Goal: Transaction & Acquisition: Purchase product/service

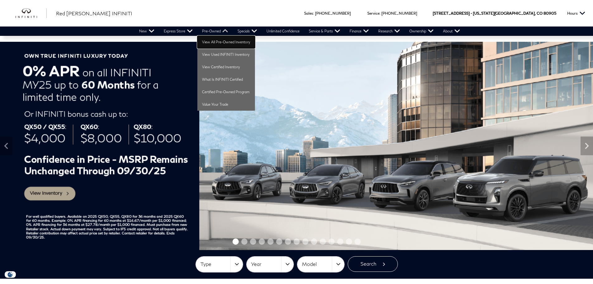
click at [215, 41] on link "View All Pre-Owned Inventory" at bounding box center [226, 42] width 58 height 12
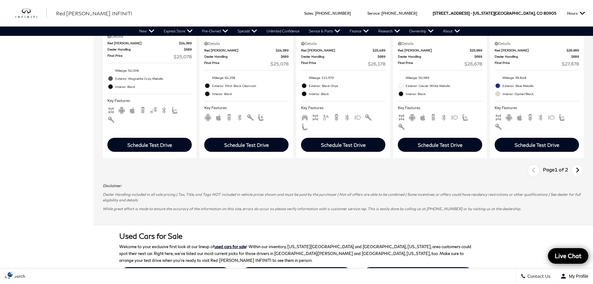
scroll to position [996, 0]
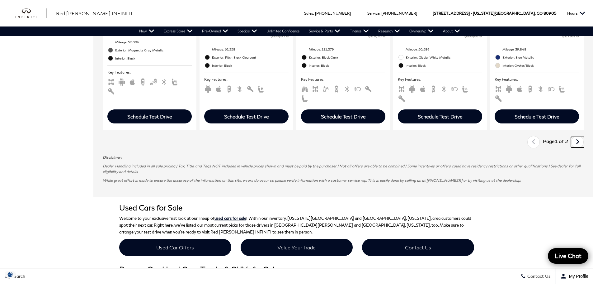
click at [580, 137] on icon "next page" at bounding box center [578, 142] width 4 height 10
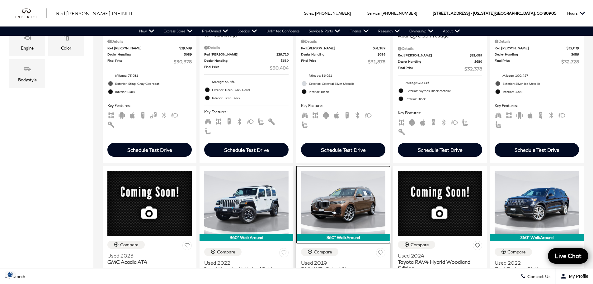
scroll to position [311, 0]
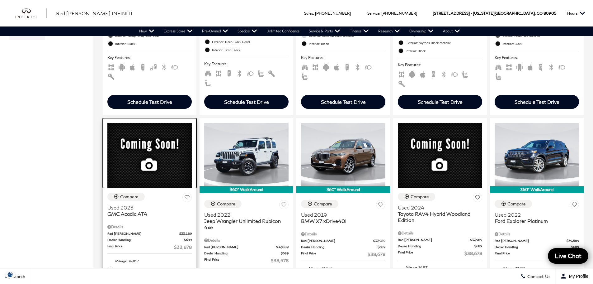
click at [158, 140] on div at bounding box center [150, 153] width 94 height 70
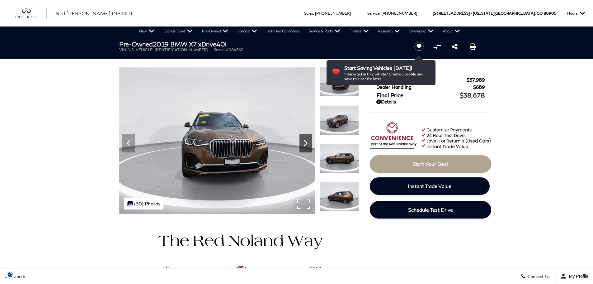
click at [306, 141] on icon "Next" at bounding box center [306, 143] width 4 height 6
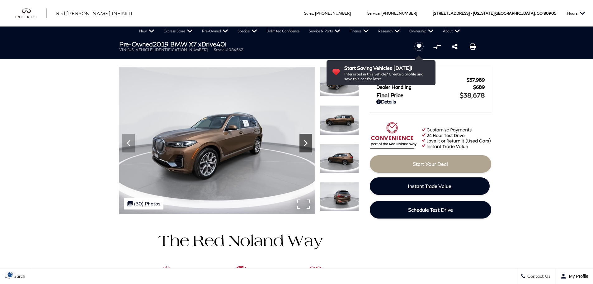
click at [306, 143] on icon "Next" at bounding box center [305, 143] width 12 height 12
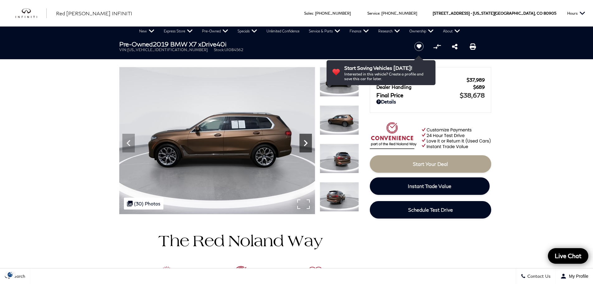
click at [304, 143] on icon "Next" at bounding box center [305, 143] width 12 height 12
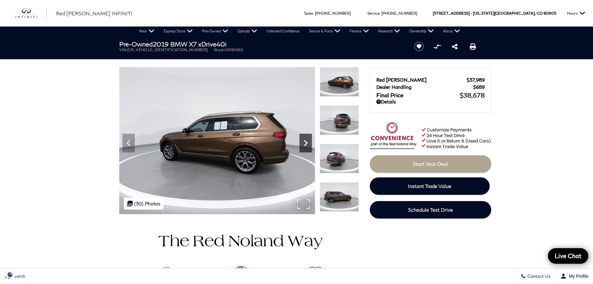
click at [304, 142] on icon "Next" at bounding box center [305, 143] width 12 height 12
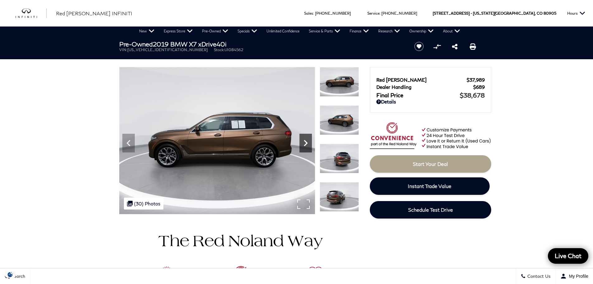
click at [305, 141] on icon "Next" at bounding box center [305, 143] width 12 height 12
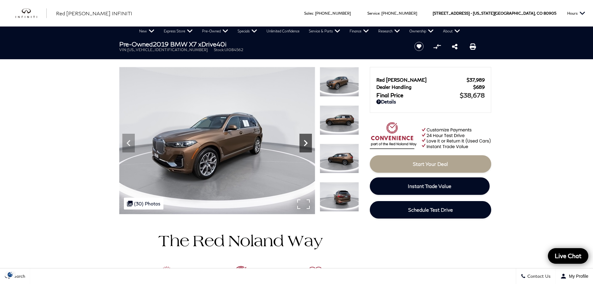
click at [305, 141] on icon "Next" at bounding box center [306, 143] width 4 height 6
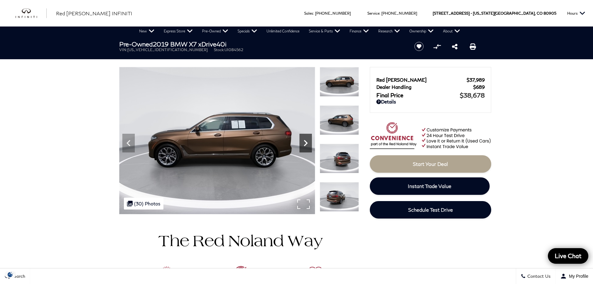
click at [305, 141] on icon "Next" at bounding box center [306, 143] width 4 height 6
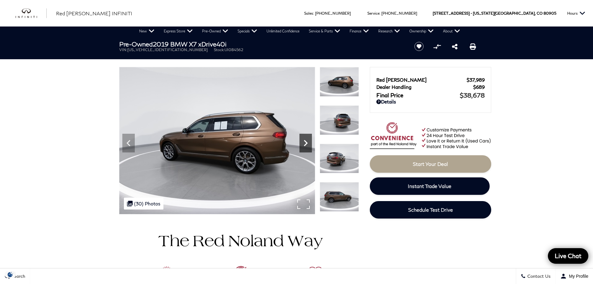
click at [305, 141] on icon "Next" at bounding box center [306, 143] width 4 height 6
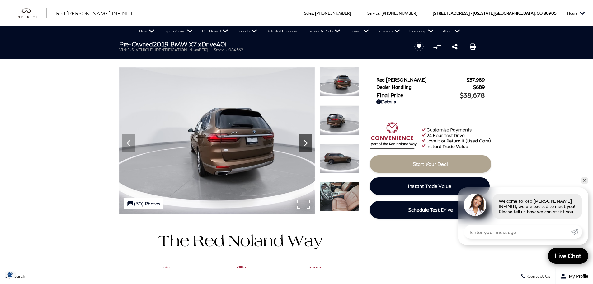
click at [305, 141] on icon "Next" at bounding box center [306, 143] width 4 height 6
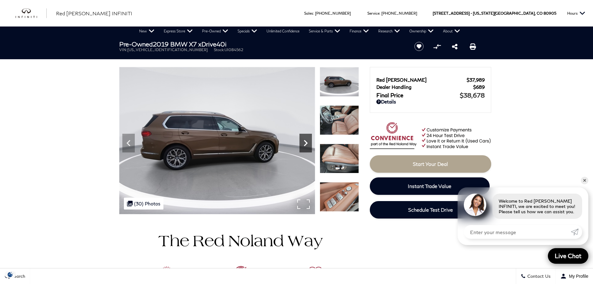
click at [305, 141] on icon "Next" at bounding box center [306, 143] width 4 height 6
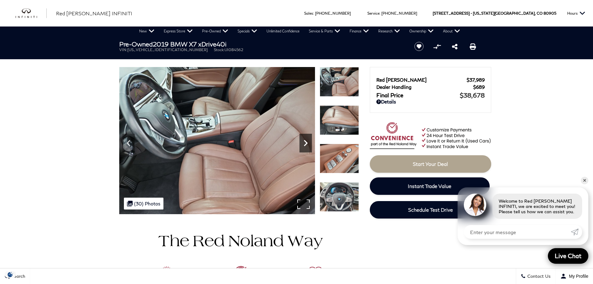
click at [305, 141] on icon "Next" at bounding box center [306, 143] width 4 height 6
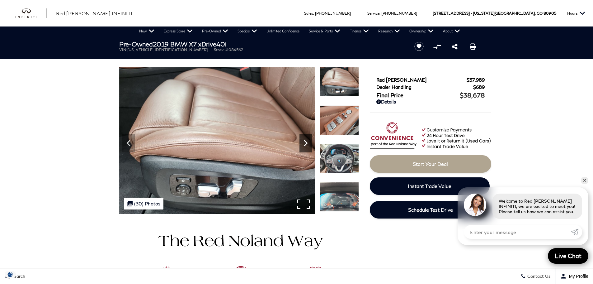
click at [305, 141] on icon "Next" at bounding box center [306, 143] width 4 height 6
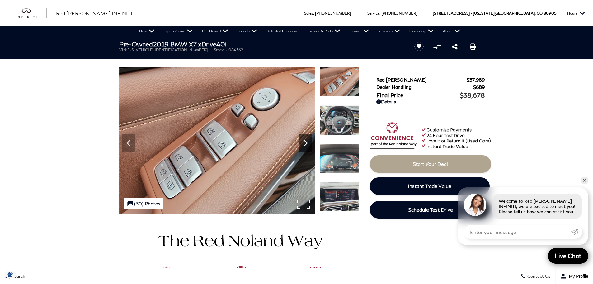
click at [305, 141] on icon "Next" at bounding box center [306, 143] width 4 height 6
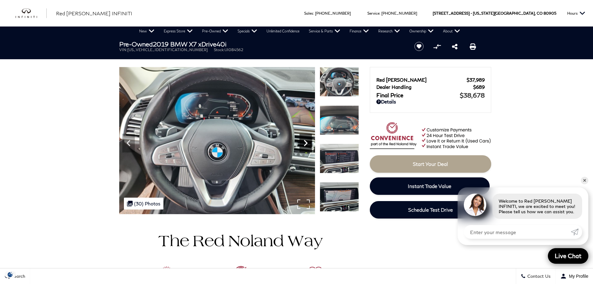
click at [305, 141] on icon "Next" at bounding box center [306, 143] width 4 height 6
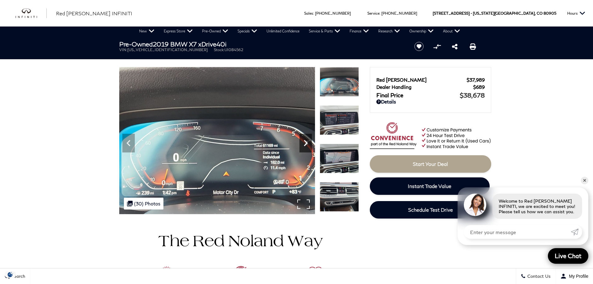
click at [305, 141] on icon "Next" at bounding box center [306, 143] width 4 height 6
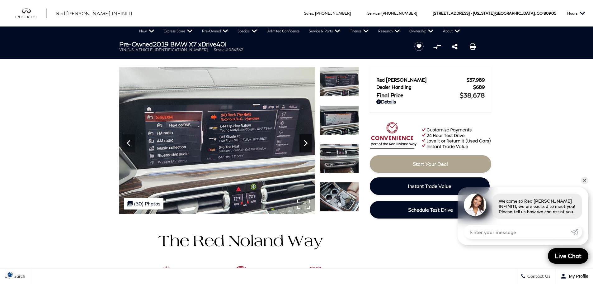
click at [305, 141] on icon "Next" at bounding box center [306, 143] width 4 height 6
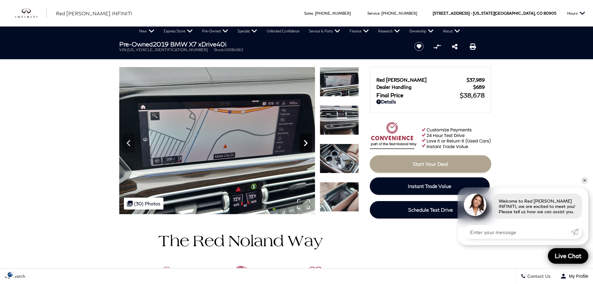
click at [305, 142] on icon "Next" at bounding box center [306, 143] width 4 height 6
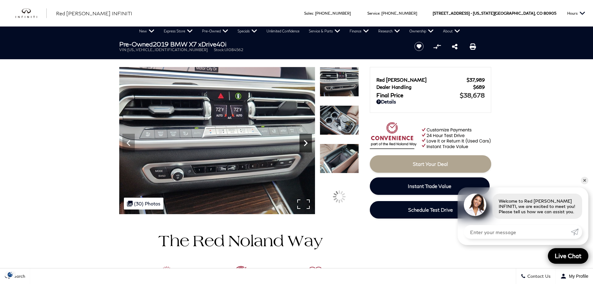
click at [305, 141] on icon "Next" at bounding box center [306, 143] width 4 height 6
